Goal: Task Accomplishment & Management: Use online tool/utility

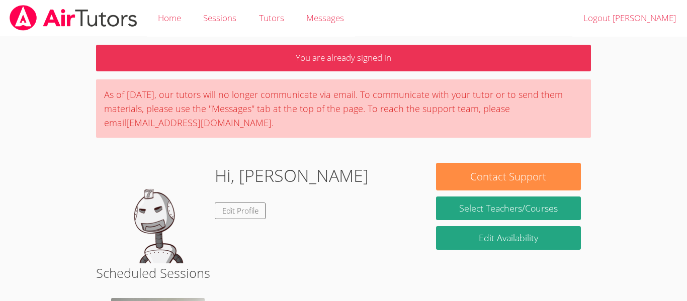
click at [23, 128] on body "Home Sessions Tutors Messages Logout Roxanne You are already signed in As of Sa…" at bounding box center [343, 150] width 687 height 301
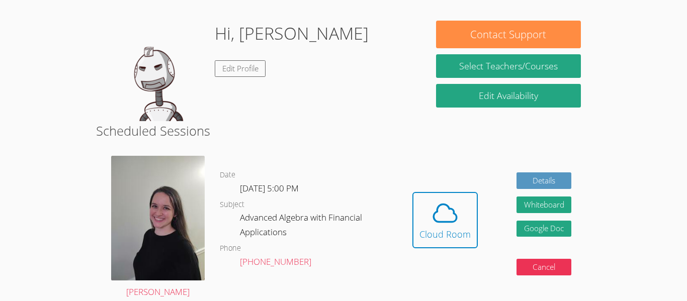
scroll to position [143, 0]
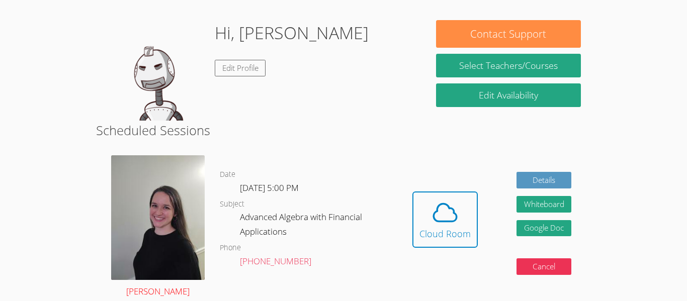
click at [161, 233] on img at bounding box center [158, 217] width 94 height 125
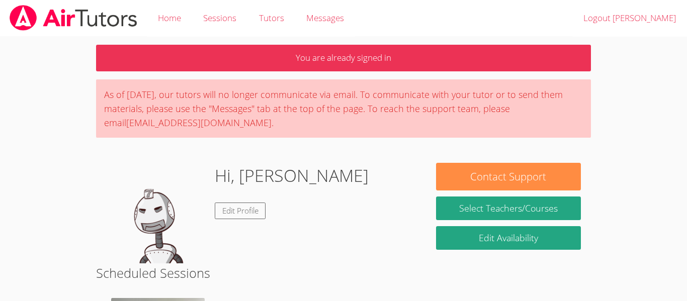
scroll to position [143, 0]
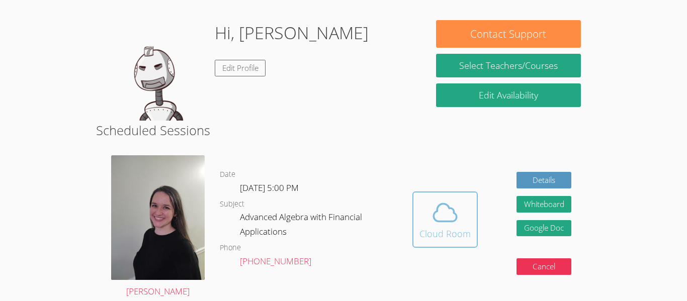
click at [445, 219] on icon at bounding box center [445, 213] width 28 height 28
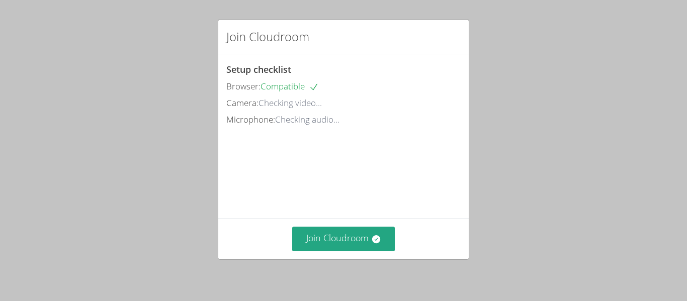
click at [445, 219] on div "Join Cloudroom" at bounding box center [343, 238] width 250 height 41
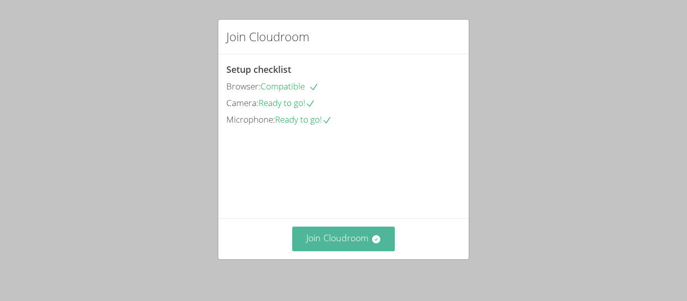
click at [329, 242] on button "Join Cloudroom" at bounding box center [343, 239] width 103 height 25
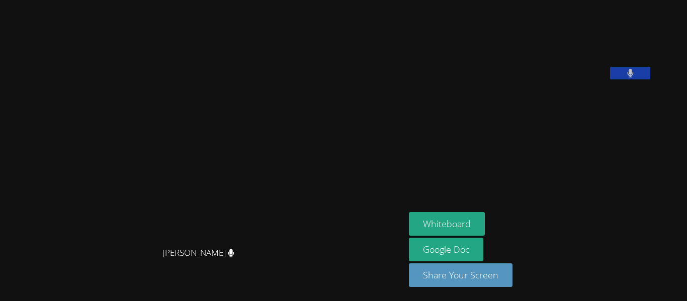
click at [278, 104] on video at bounding box center [202, 130] width 151 height 223
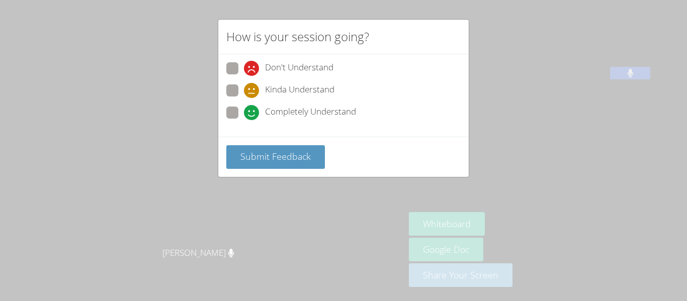
click at [244, 120] on span at bounding box center [244, 120] width 0 height 0
click at [244, 109] on input "Completely Understand" at bounding box center [248, 111] width 9 height 9
radio input "true"
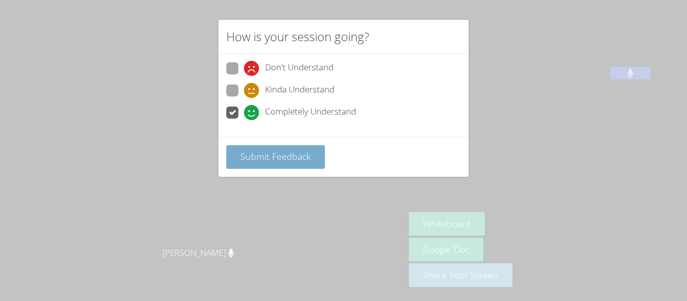
click at [258, 158] on span "Submit Feedback" at bounding box center [275, 156] width 70 height 12
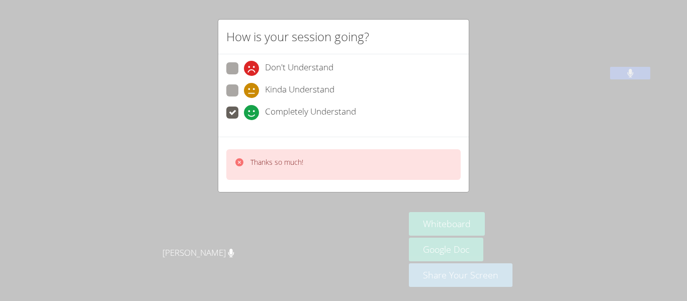
click at [192, 183] on div "How is your session going? Don't Understand Kinda Understand Completely Underst…" at bounding box center [343, 150] width 687 height 301
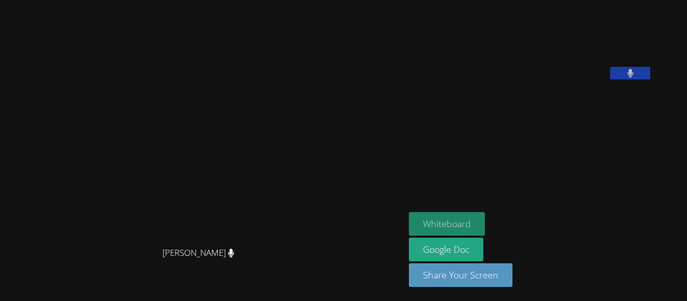
click at [485, 226] on button "Whiteboard" at bounding box center [447, 224] width 76 height 24
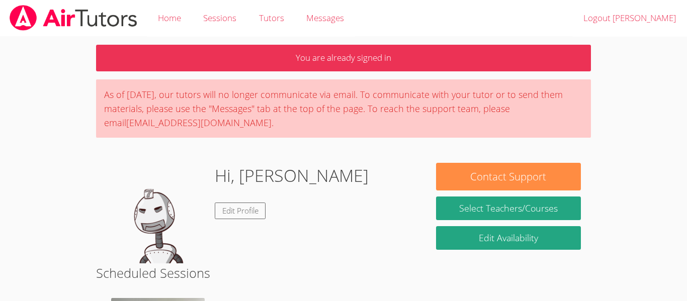
scroll to position [143, 0]
